Goal: Check status: Check status

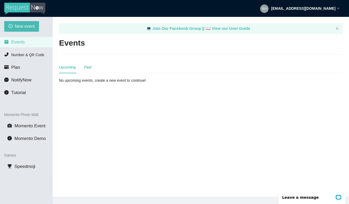
click at [89, 66] on div "Past" at bounding box center [87, 67] width 7 height 6
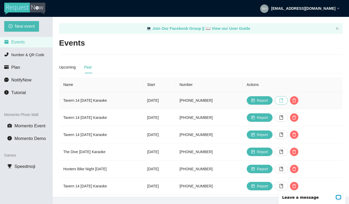
click at [283, 100] on icon "book" at bounding box center [281, 100] width 4 height 4
